Goal: Task Accomplishment & Management: Complete application form

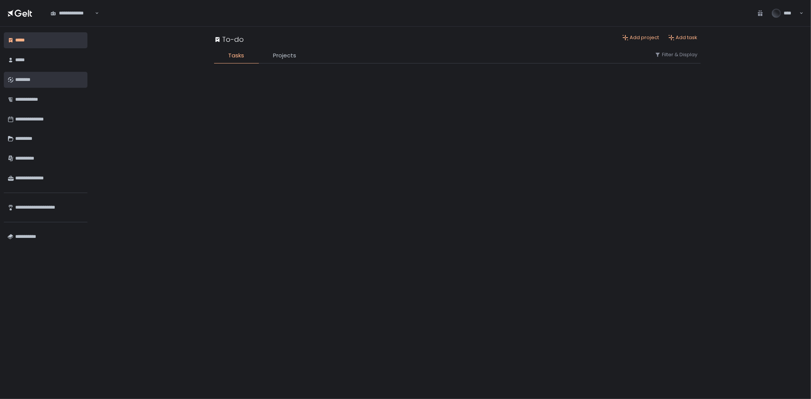
click at [21, 83] on div "********" at bounding box center [49, 79] width 68 height 13
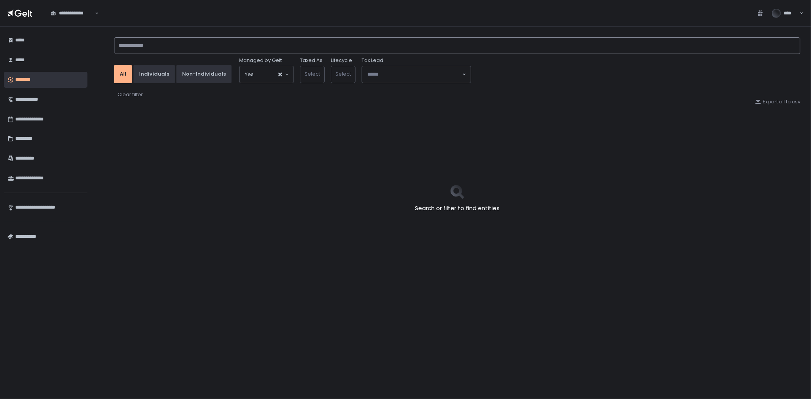
click at [189, 48] on input at bounding box center [457, 45] width 687 height 17
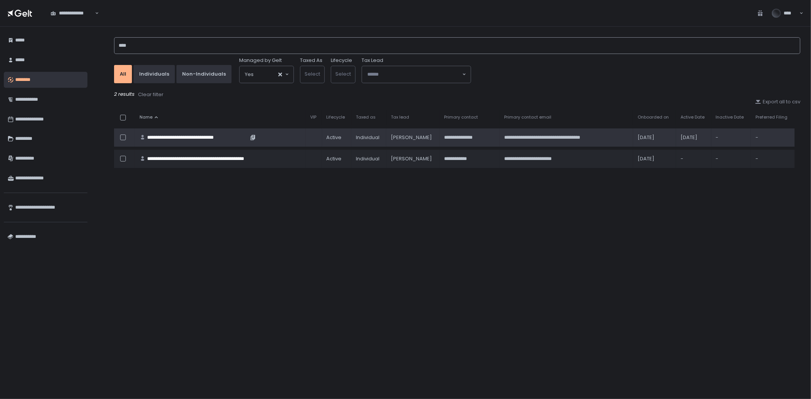
type input "****"
click at [206, 138] on div "**********" at bounding box center [197, 137] width 101 height 7
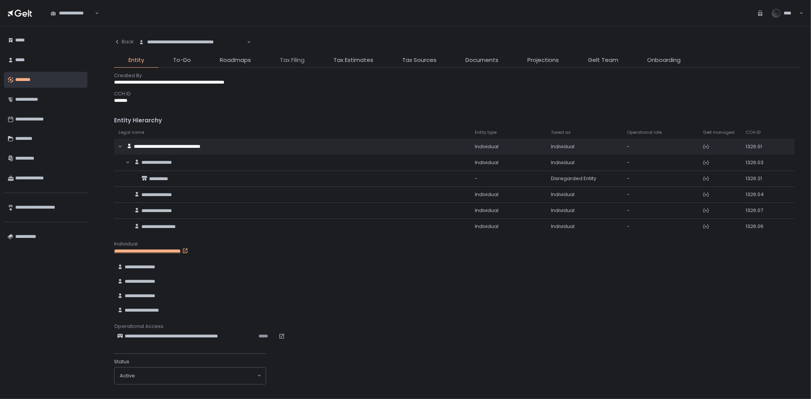
click at [299, 58] on span "Tax Filing" at bounding box center [292, 60] width 25 height 9
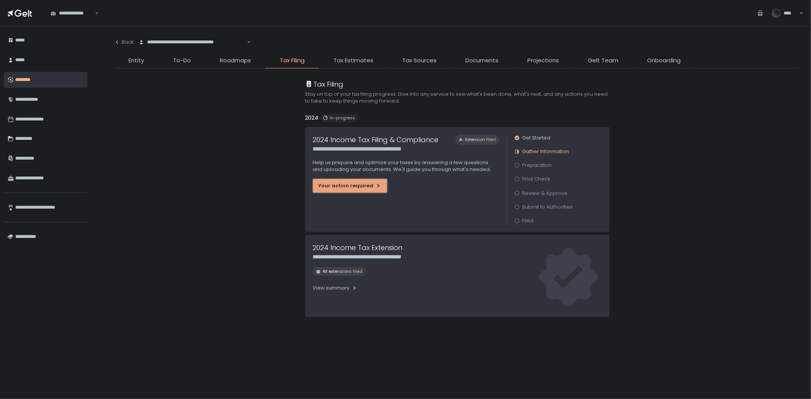
click at [361, 186] on div "Your action required" at bounding box center [350, 186] width 63 height 7
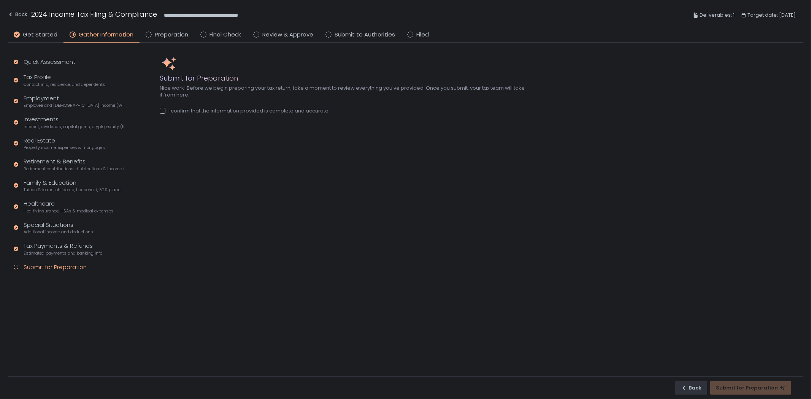
click at [57, 263] on div "Submit for Preparation" at bounding box center [55, 267] width 63 height 9
click at [162, 111] on div at bounding box center [163, 111] width 6 height 6
click at [761, 390] on div "Submit for Preparation" at bounding box center [751, 388] width 70 height 7
click at [166, 35] on span "Preparation" at bounding box center [171, 34] width 33 height 9
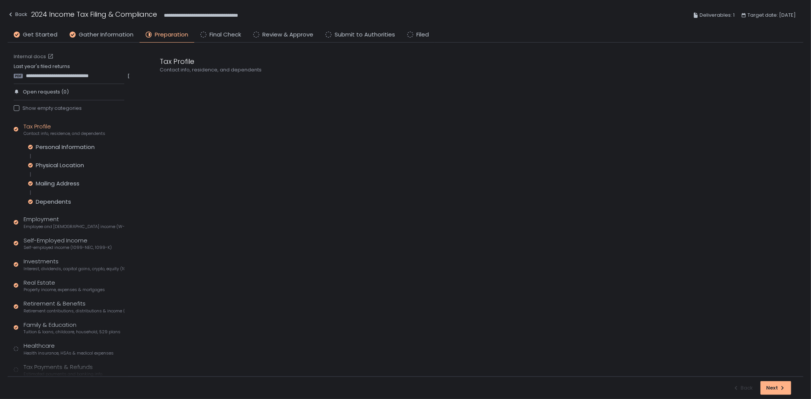
scroll to position [40, 0]
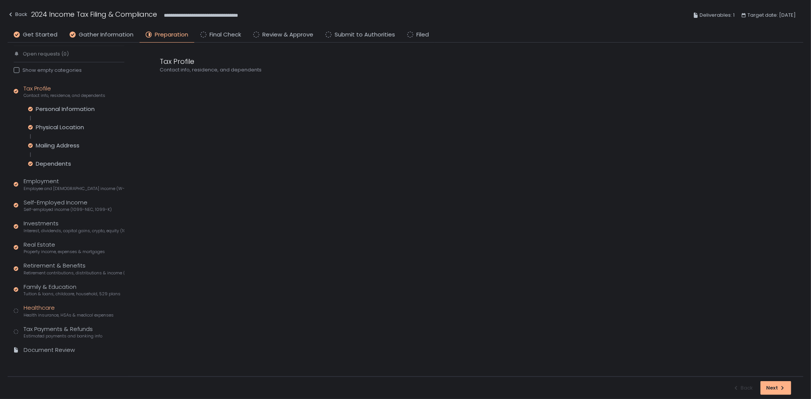
click at [61, 310] on div "Healthcare Health insurance, HSAs & medical expenses" at bounding box center [69, 311] width 90 height 14
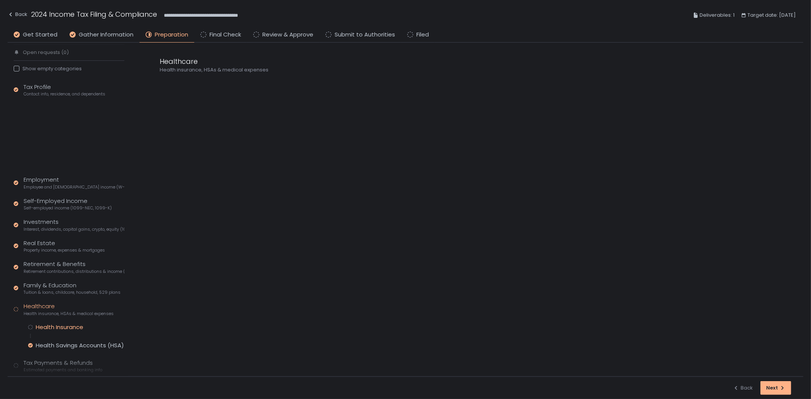
scroll to position [3, 0]
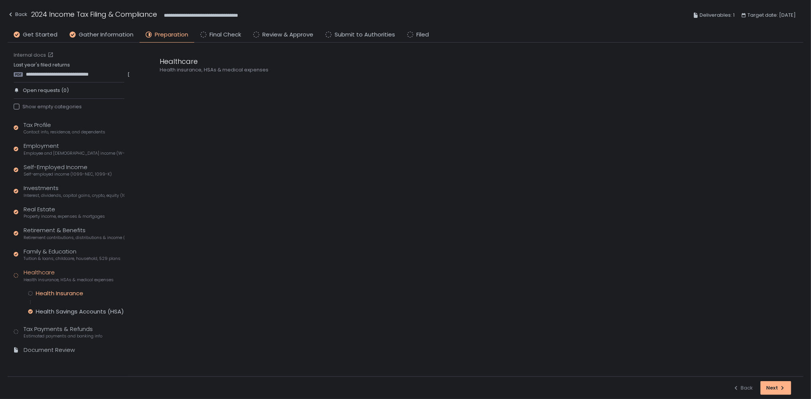
click at [78, 295] on div "Health Insurance" at bounding box center [60, 294] width 48 height 8
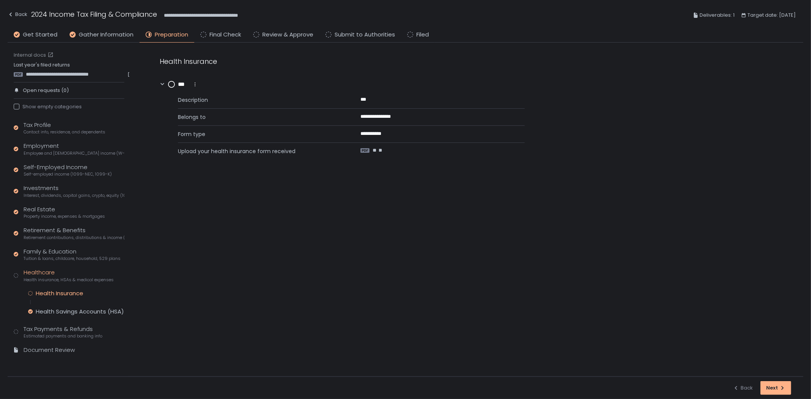
click at [172, 86] on circle at bounding box center [172, 84] width 6 height 6
click at [63, 329] on div "Tax Payments & Refunds Estimated payments and banking info" at bounding box center [63, 332] width 79 height 14
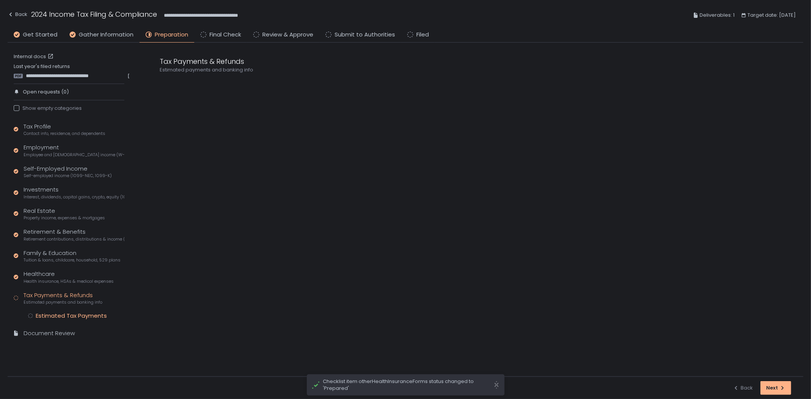
click at [78, 313] on div "Estimated Tax Payments" at bounding box center [71, 316] width 71 height 8
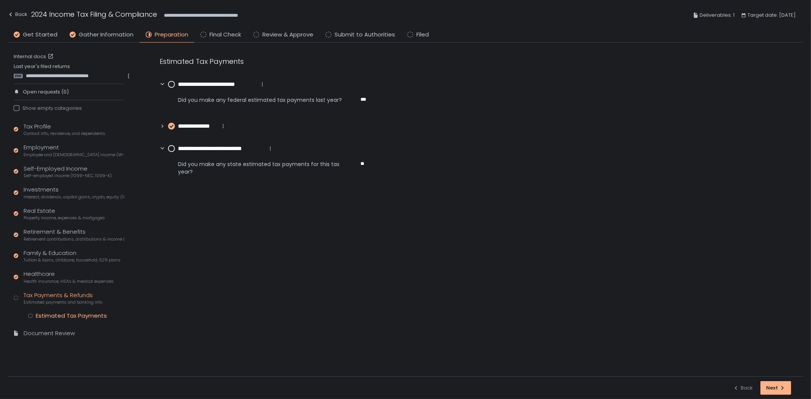
click at [204, 126] on span "**********" at bounding box center [197, 126] width 39 height 9
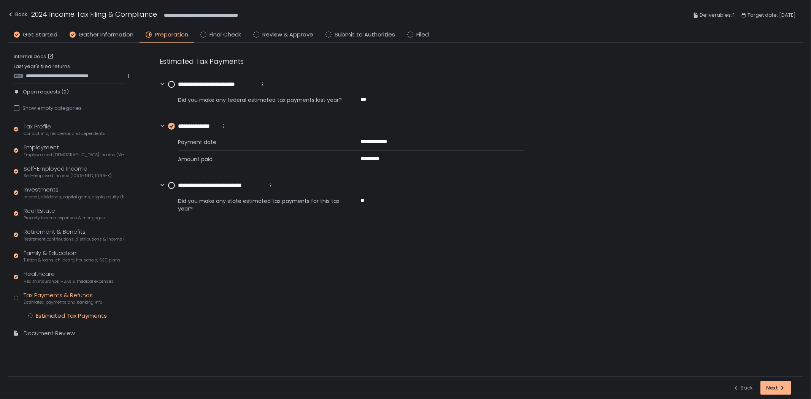
click at [173, 85] on circle at bounding box center [172, 84] width 6 height 6
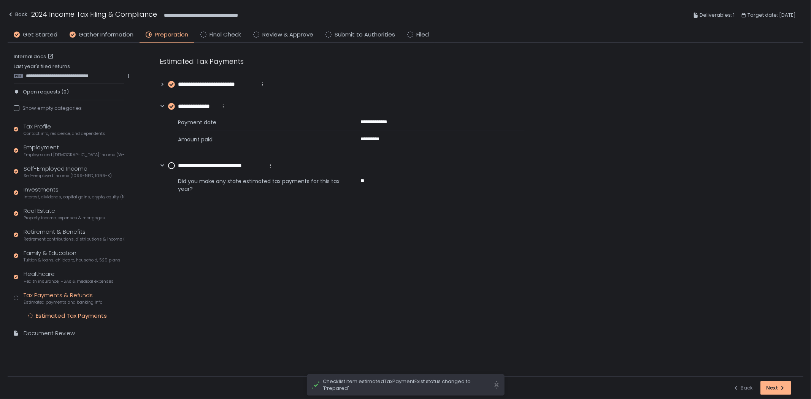
click at [168, 165] on icon at bounding box center [171, 165] width 7 height 7
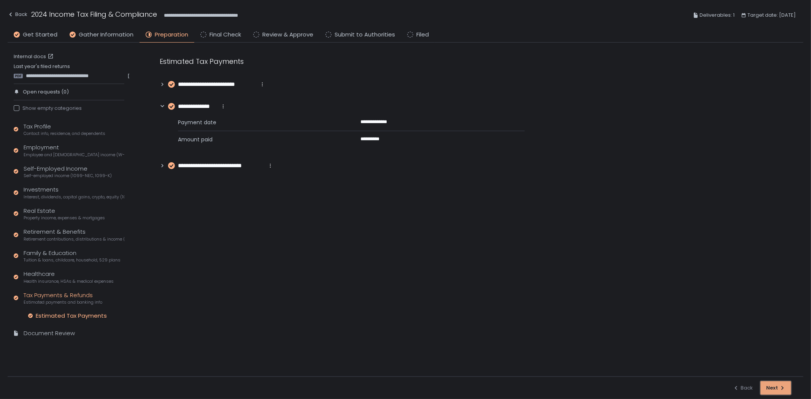
click at [771, 389] on div "Next" at bounding box center [776, 388] width 19 height 7
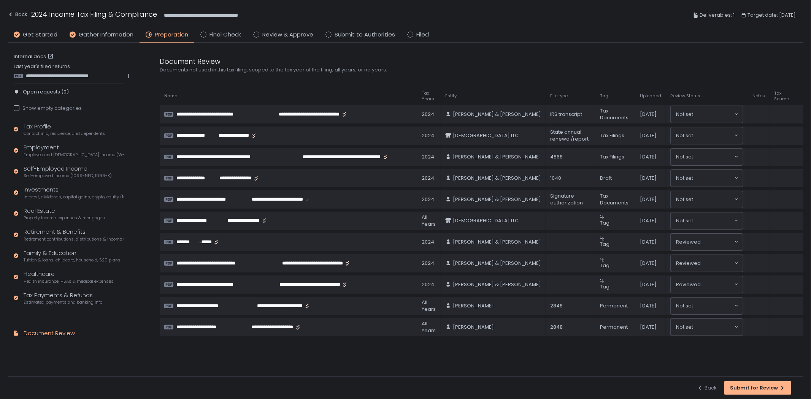
click at [771, 389] on div "Submit for Review" at bounding box center [758, 388] width 56 height 7
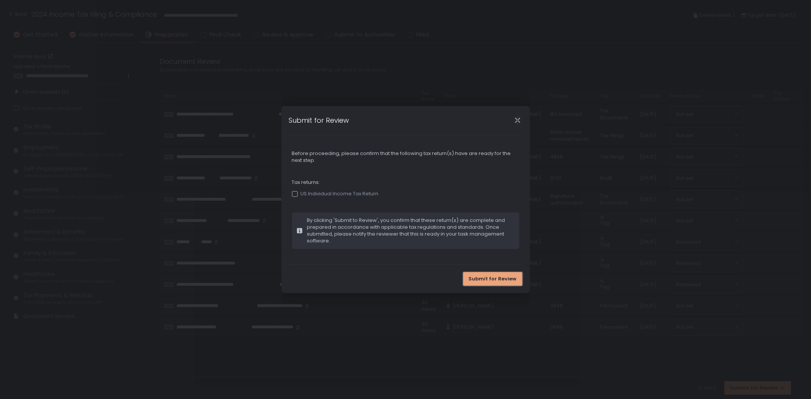
click at [505, 278] on span "Submit for Review" at bounding box center [493, 279] width 48 height 7
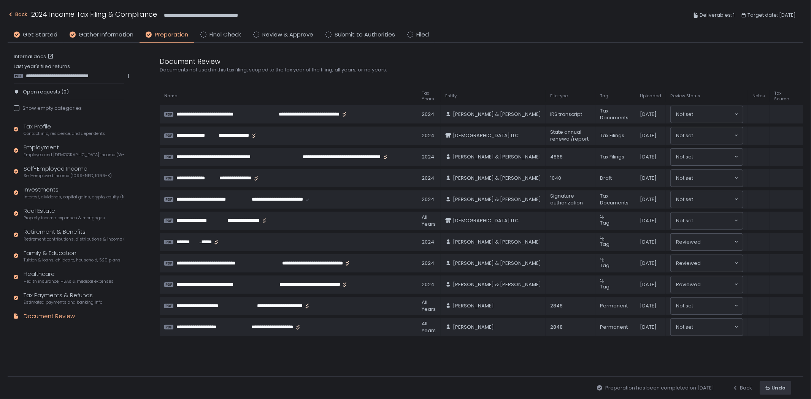
click at [13, 13] on icon "button" at bounding box center [11, 14] width 6 height 6
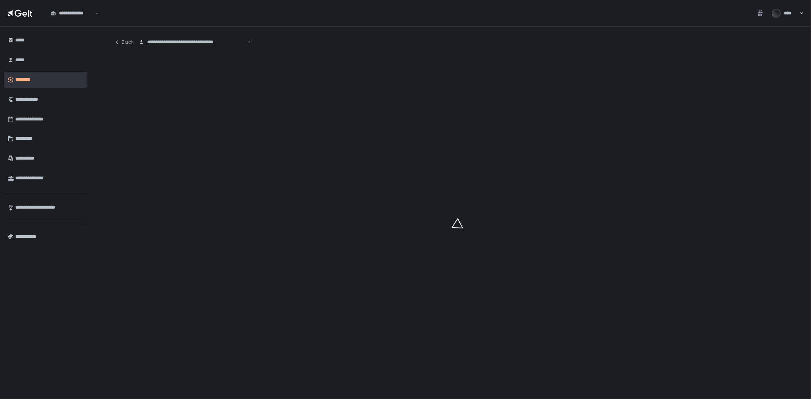
click at [186, 43] on div "**********" at bounding box center [192, 42] width 109 height 8
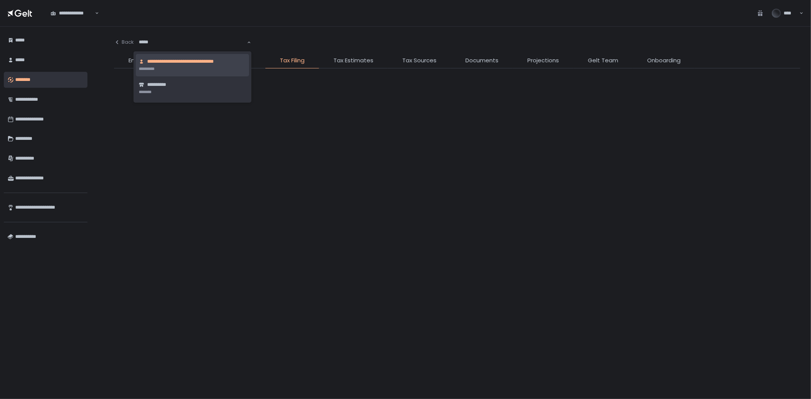
type input "******"
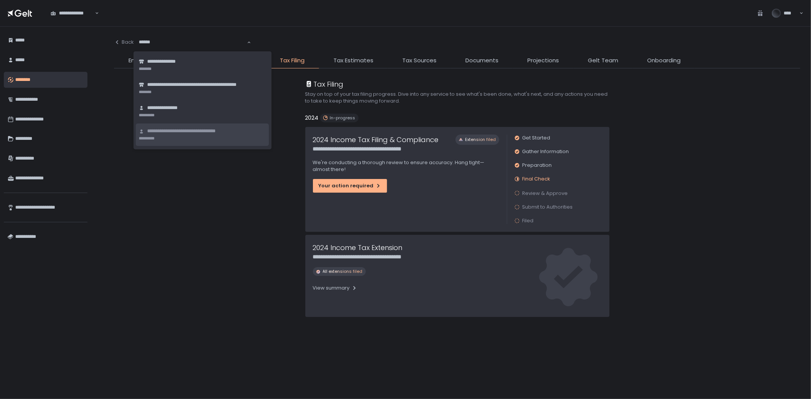
click at [230, 134] on span "**********" at bounding box center [192, 131] width 90 height 7
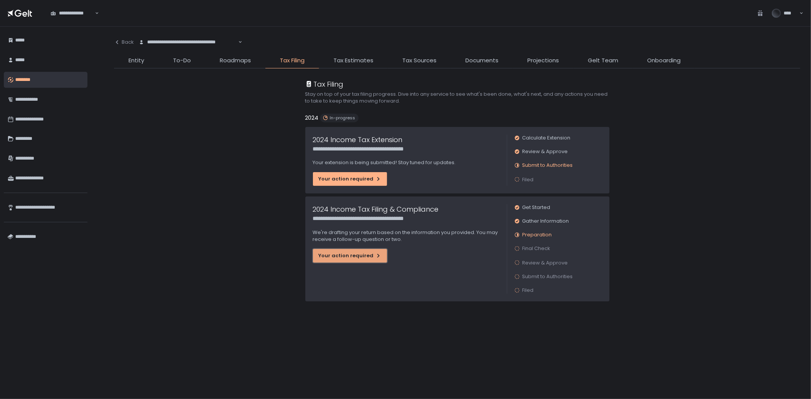
click at [343, 255] on div "Your action required" at bounding box center [350, 256] width 63 height 7
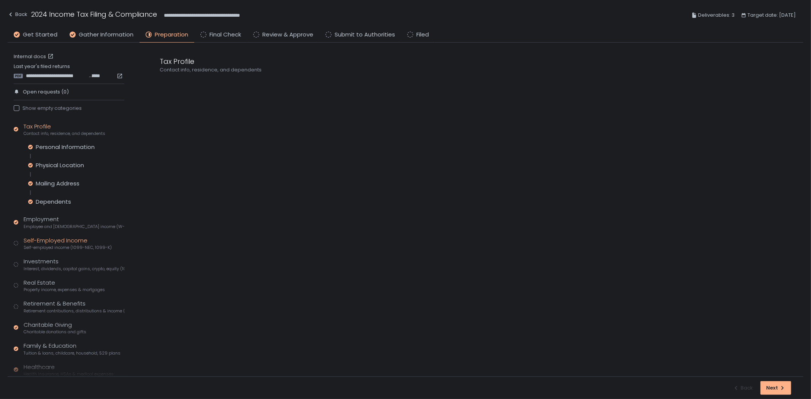
drag, startPoint x: 54, startPoint y: 247, endPoint x: 60, endPoint y: 243, distance: 7.5
click at [54, 247] on span "Self-employed income (1099-NEC, 1099-K)" at bounding box center [68, 248] width 88 height 6
click at [74, 187] on div "Business Activities" at bounding box center [62, 190] width 52 height 8
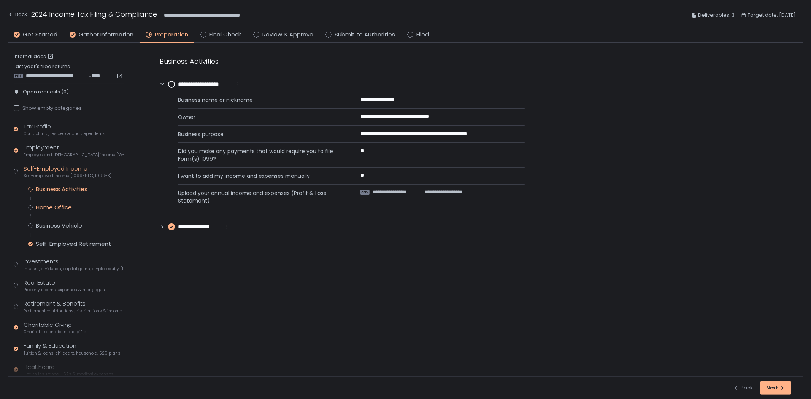
click at [64, 207] on div "Home Office" at bounding box center [54, 208] width 36 height 8
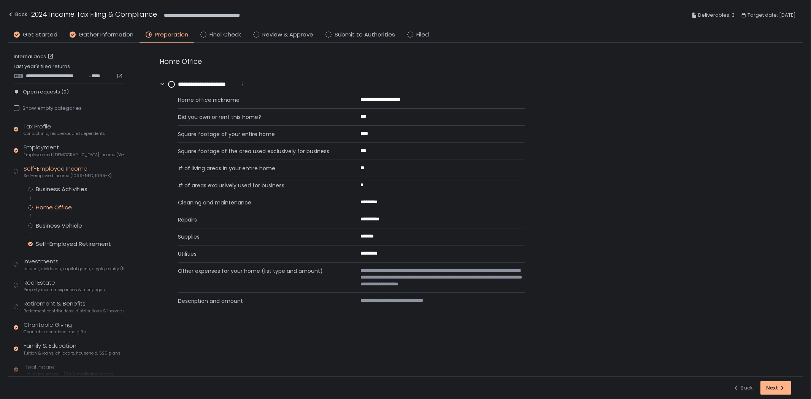
click at [64, 237] on div "Business Activities Home Office Business Vehicle Self-Employed Retirement" at bounding box center [76, 217] width 96 height 62
click at [54, 267] on span "Interest, dividends, capital gains, crypto, equity (1099s, K-1s)" at bounding box center [74, 269] width 101 height 6
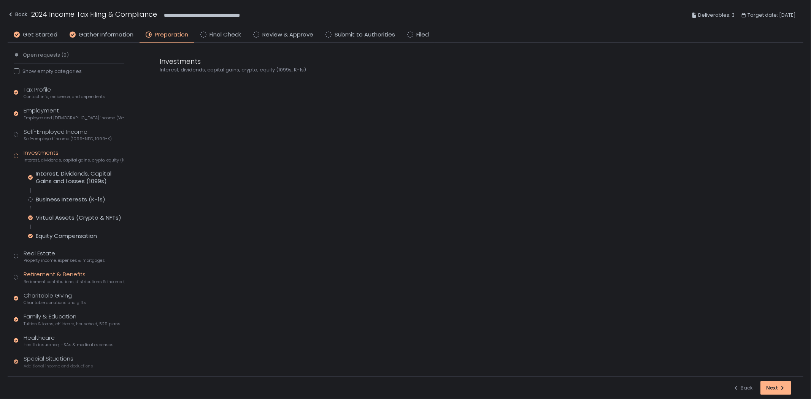
scroll to position [84, 0]
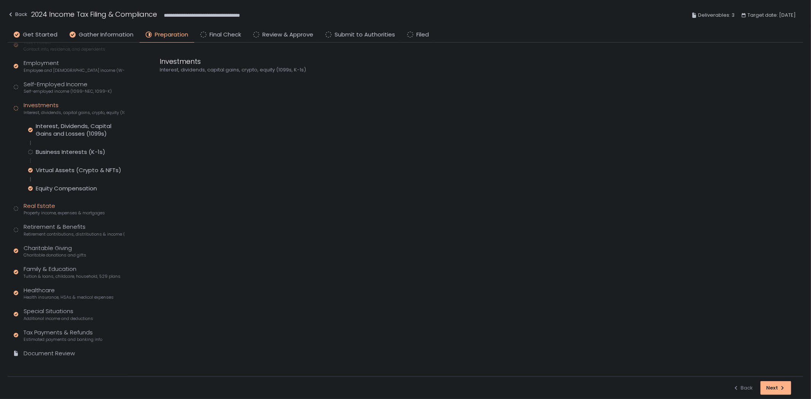
click at [67, 213] on span "Property income, expenses & mortgages" at bounding box center [64, 213] width 81 height 6
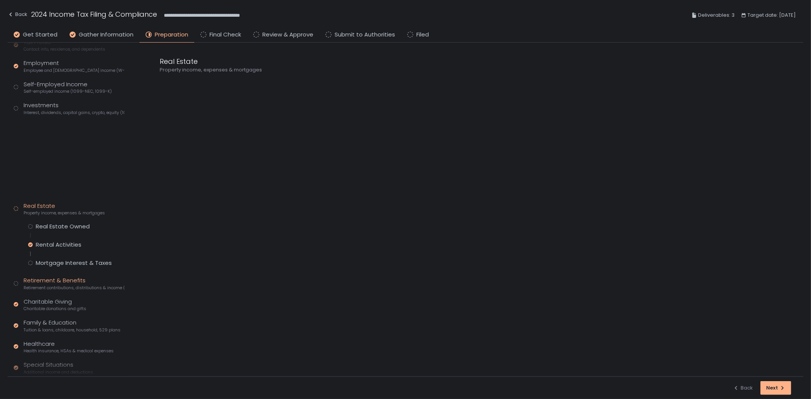
scroll to position [62, 0]
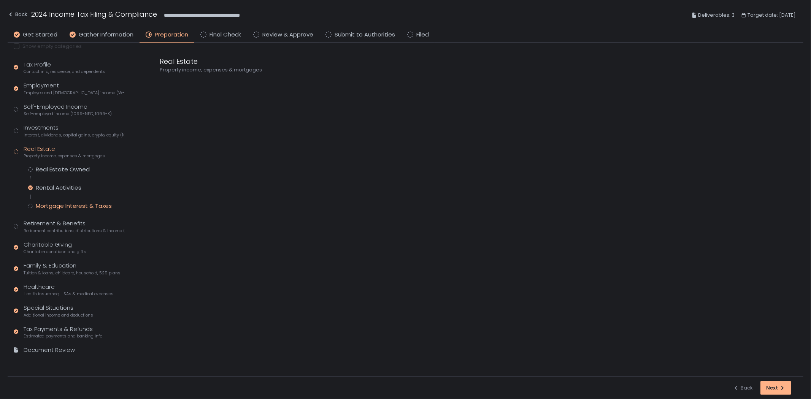
click at [68, 204] on div "Mortgage Interest & Taxes" at bounding box center [74, 206] width 76 height 8
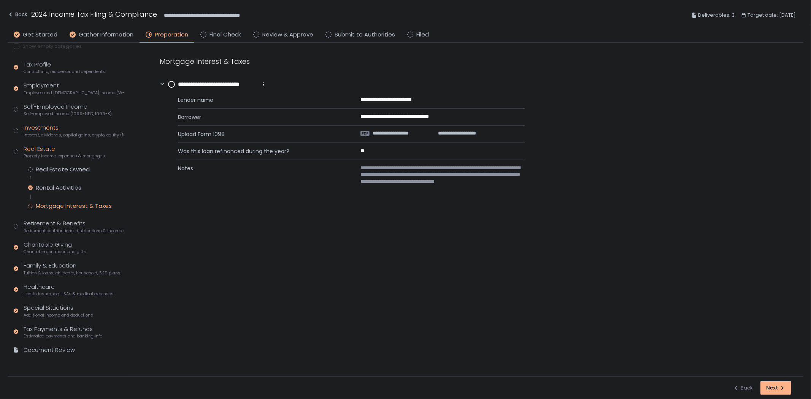
click at [76, 132] on span "Interest, dividends, capital gains, crypto, equity (1099s, K-1s)" at bounding box center [74, 135] width 101 height 6
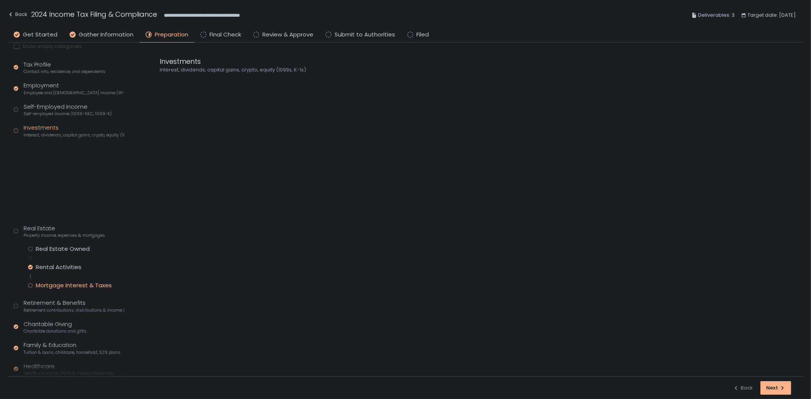
scroll to position [84, 0]
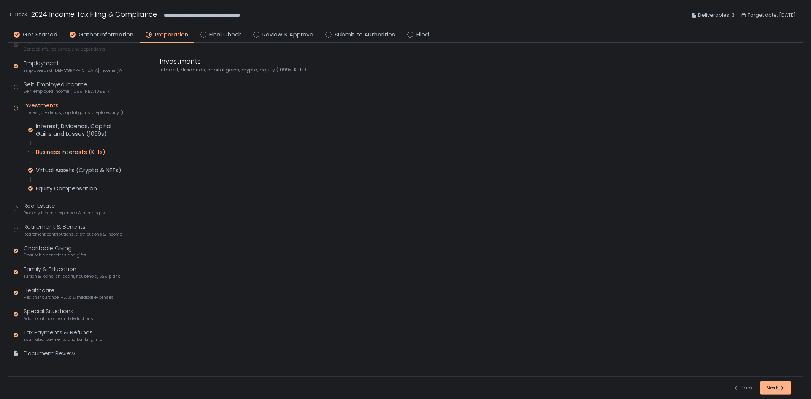
click at [74, 149] on div "Business Interests (K-1s)" at bounding box center [71, 152] width 70 height 8
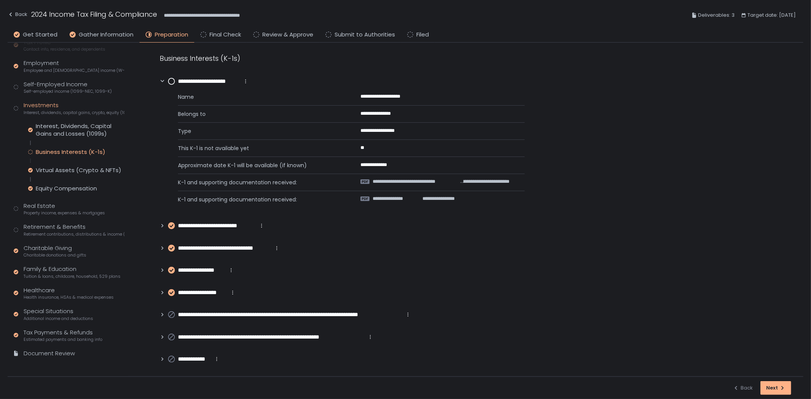
scroll to position [4, 0]
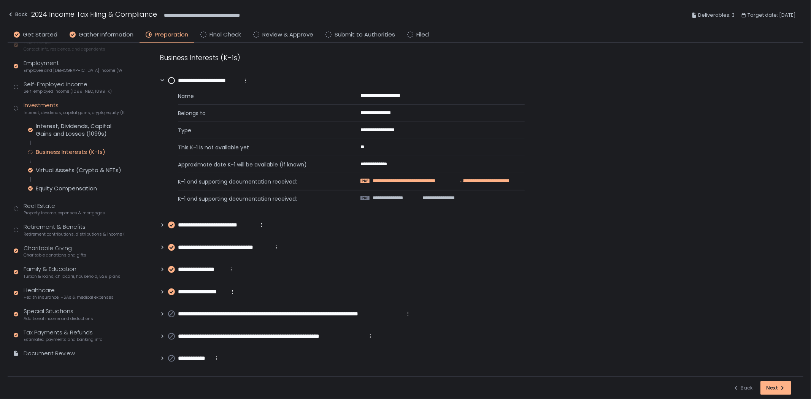
click at [432, 181] on span "**********" at bounding box center [416, 181] width 87 height 7
